Goal: Task Accomplishment & Management: Manage account settings

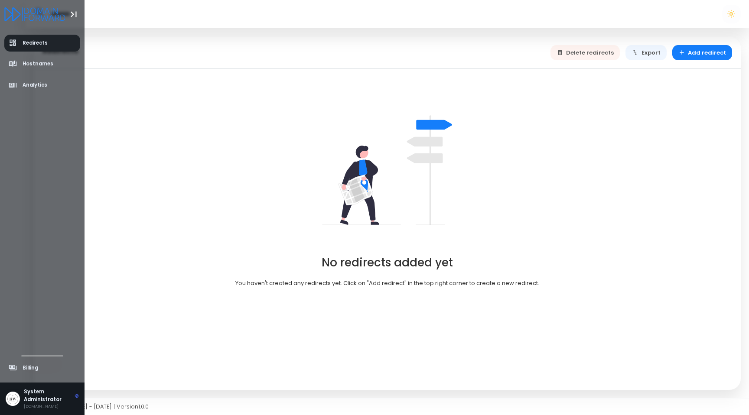
click at [38, 43] on span "Redirects" at bounding box center [35, 42] width 25 height 7
click at [42, 6] on div at bounding box center [42, 14] width 76 height 28
click at [42, 17] on icon "Logo" at bounding box center [34, 14] width 61 height 14
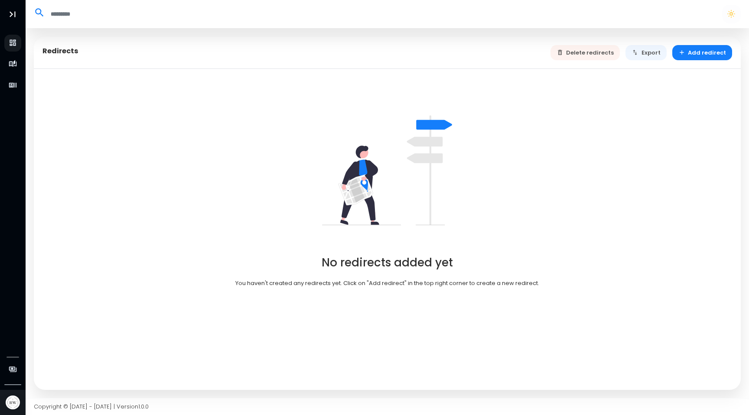
click at [663, 123] on div "No redirects added yet You haven't created any redirects yet. Click on "Add red…" at bounding box center [387, 199] width 690 height 188
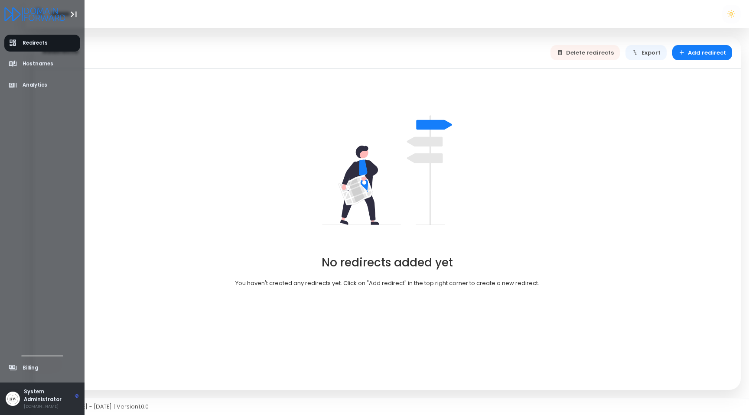
click at [17, 400] on img at bounding box center [13, 399] width 14 height 14
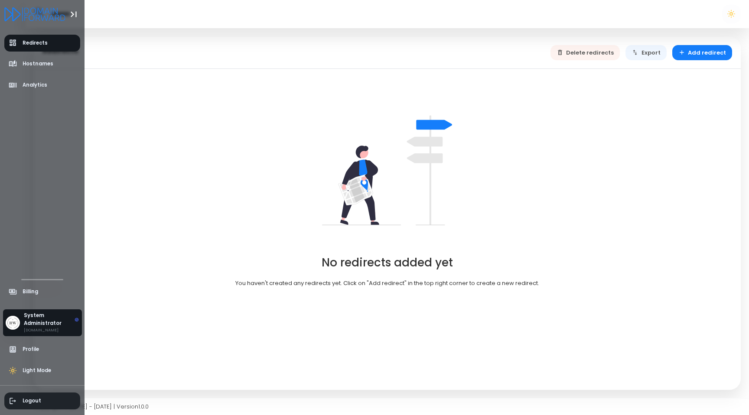
click at [26, 398] on span "Logout" at bounding box center [32, 401] width 19 height 7
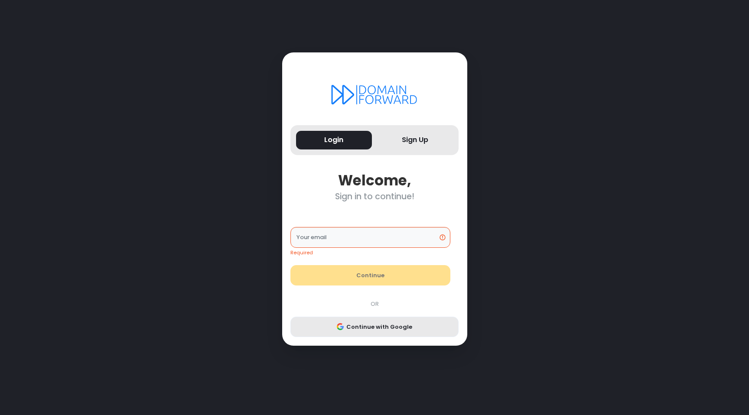
click at [369, 317] on button "Continue with Google" at bounding box center [374, 327] width 168 height 21
click at [363, 334] on button "Continue with Google" at bounding box center [374, 327] width 168 height 21
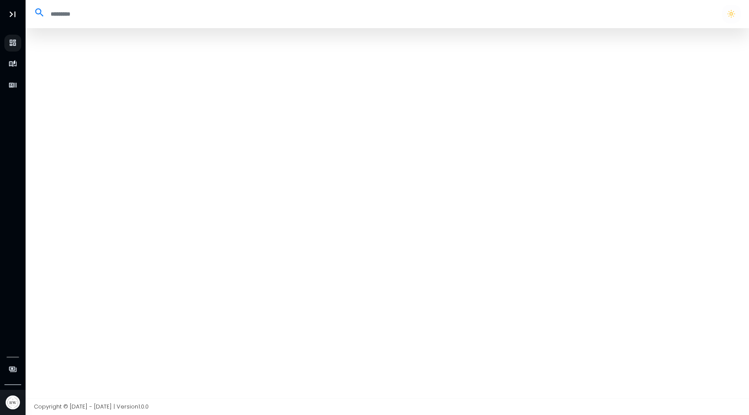
select select "**"
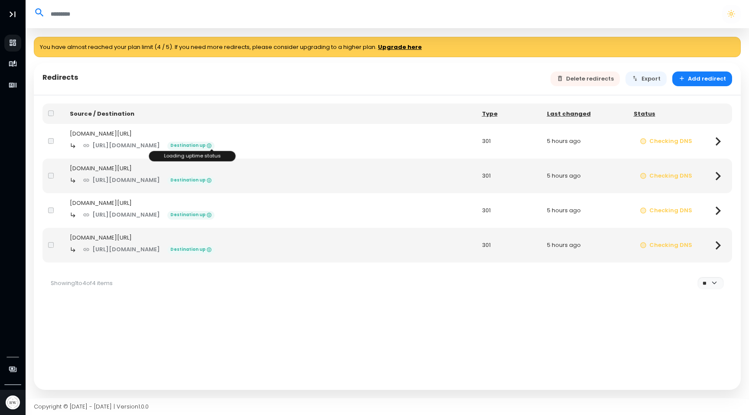
click at [202, 147] on span "Destination up" at bounding box center [190, 146] width 47 height 9
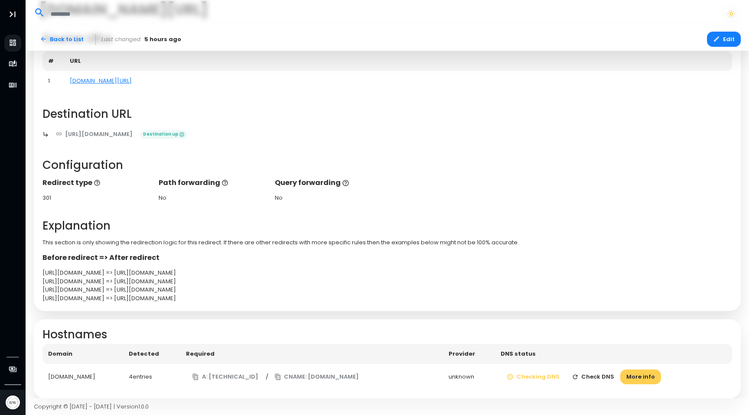
scroll to position [72, 0]
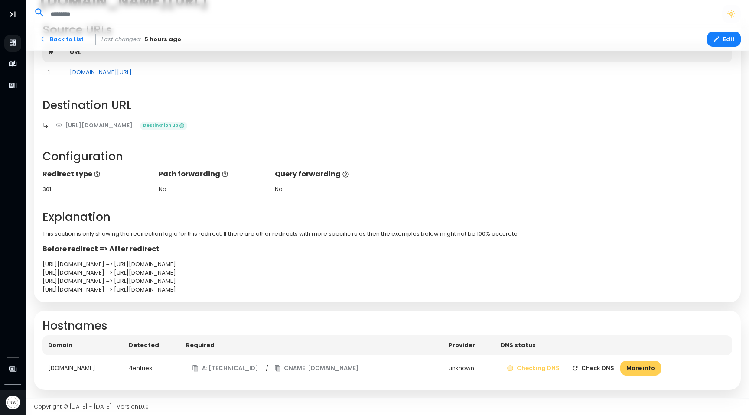
drag, startPoint x: 154, startPoint y: 68, endPoint x: 99, endPoint y: 69, distance: 55.1
click at [98, 69] on td "[DOMAIN_NAME][URL]" at bounding box center [398, 72] width 668 height 20
click at [100, 73] on link "[DOMAIN_NAME][URL]" at bounding box center [101, 72] width 62 height 8
click at [601, 368] on button "Check DNS" at bounding box center [593, 368] width 55 height 15
